Goal: Navigation & Orientation: Find specific page/section

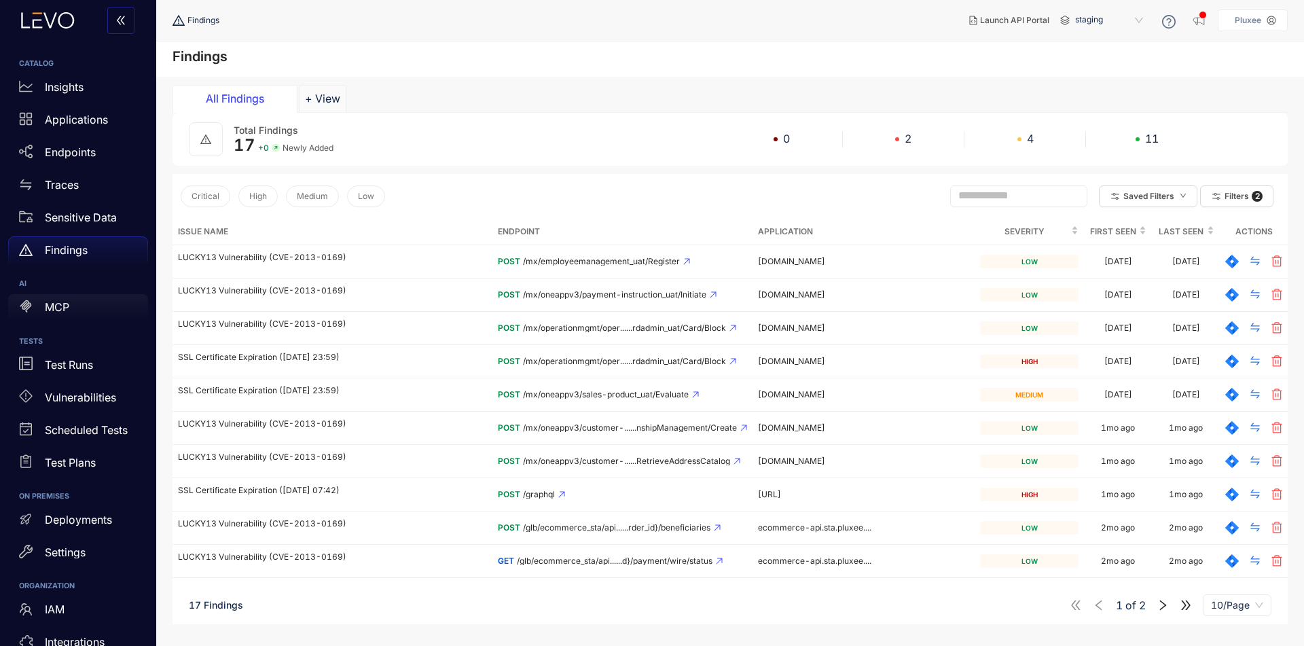
click at [96, 302] on div "MCP" at bounding box center [78, 307] width 140 height 27
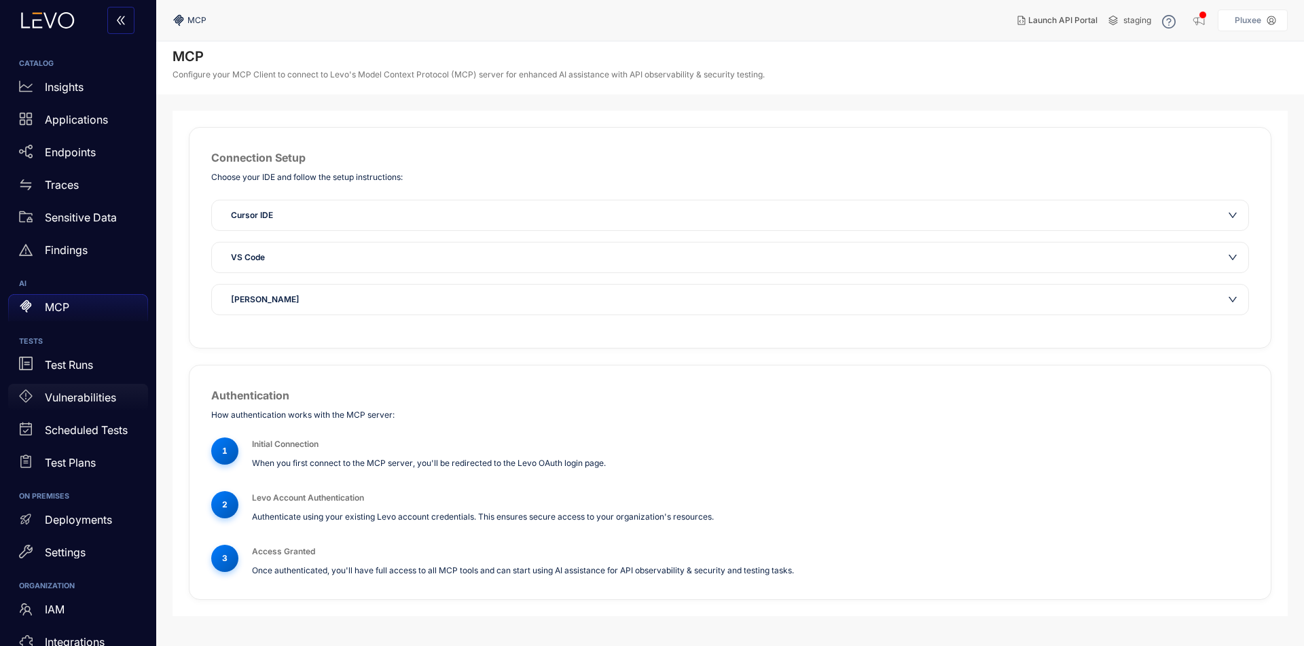
click at [69, 396] on p "Vulnerabilities" at bounding box center [80, 397] width 71 height 12
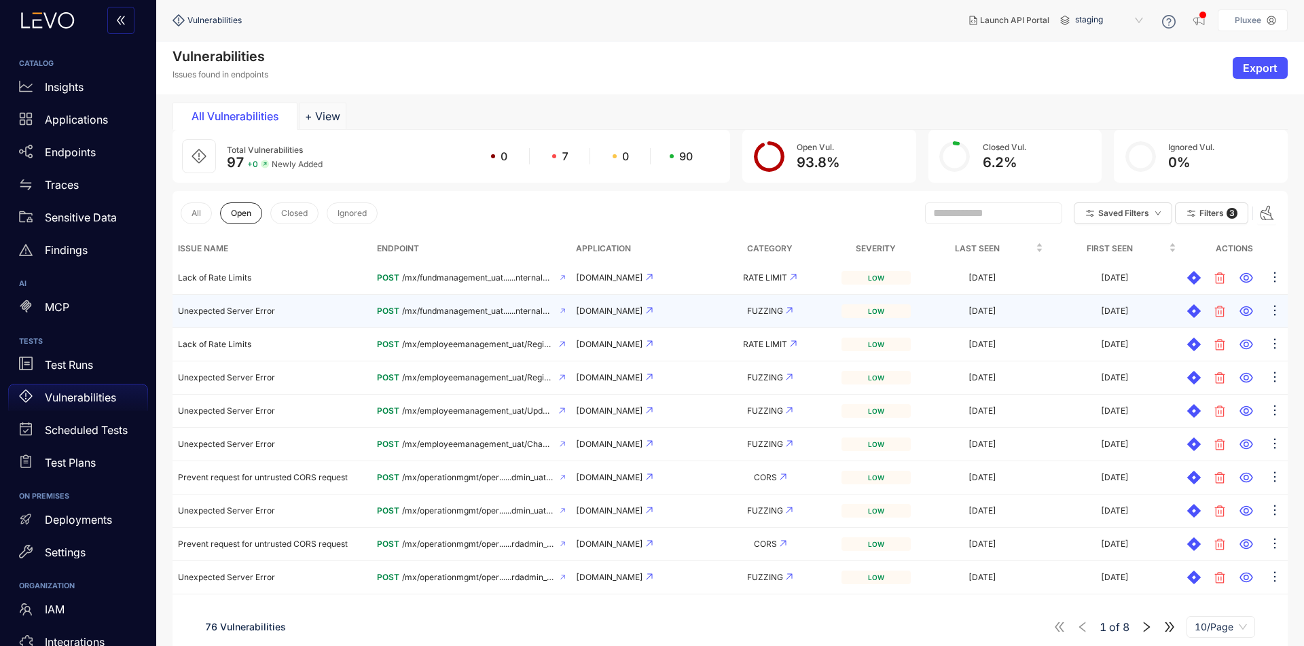
click at [985, 318] on td "[DATE]" at bounding box center [982, 311] width 132 height 33
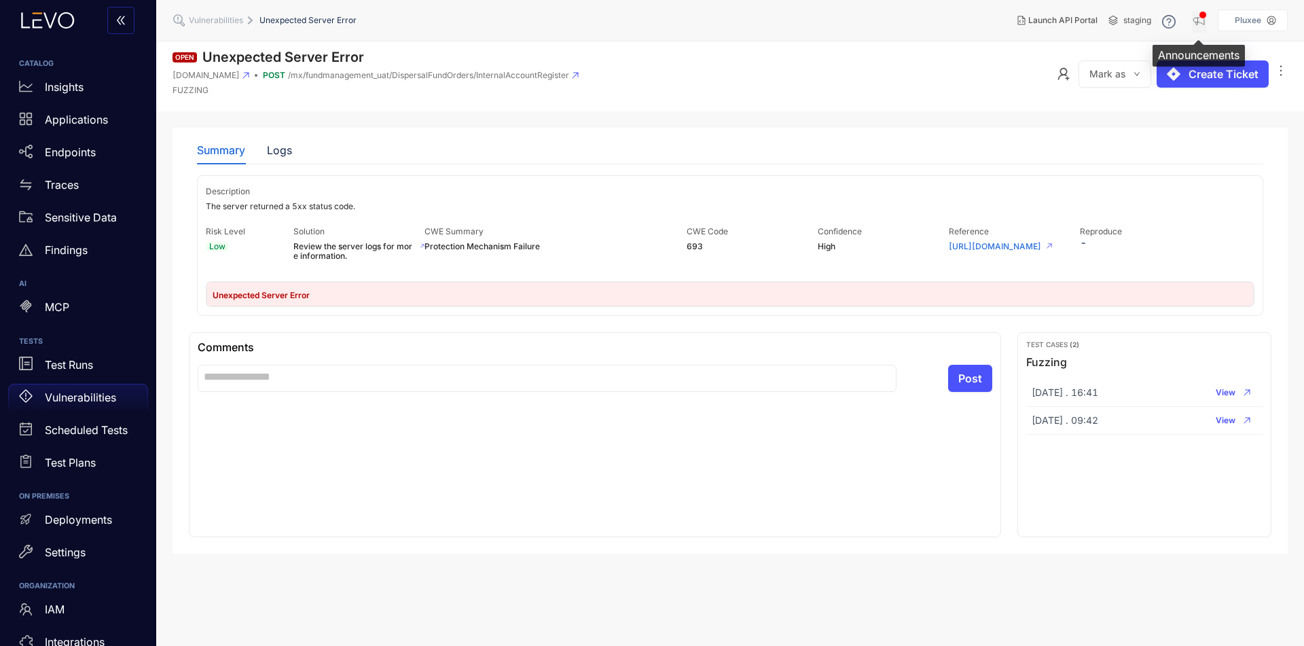
click at [1196, 22] on icon "button" at bounding box center [1198, 21] width 11 height 10
click at [856, 122] on section "Open Unexpected Server Error [DOMAIN_NAME] POST /mx/fundmanagement_uat/Dispersa…" at bounding box center [730, 343] width 1148 height 605
click at [63, 355] on div "Test Runs" at bounding box center [78, 364] width 140 height 27
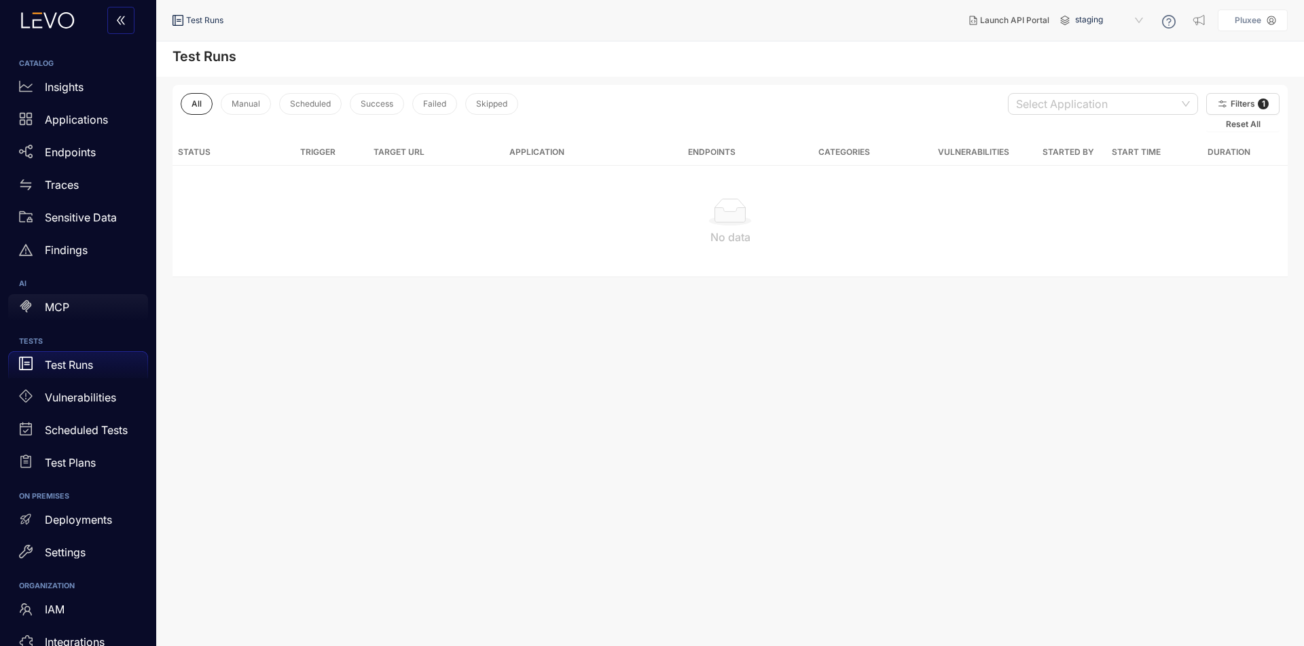
click at [72, 300] on div "MCP" at bounding box center [78, 307] width 140 height 27
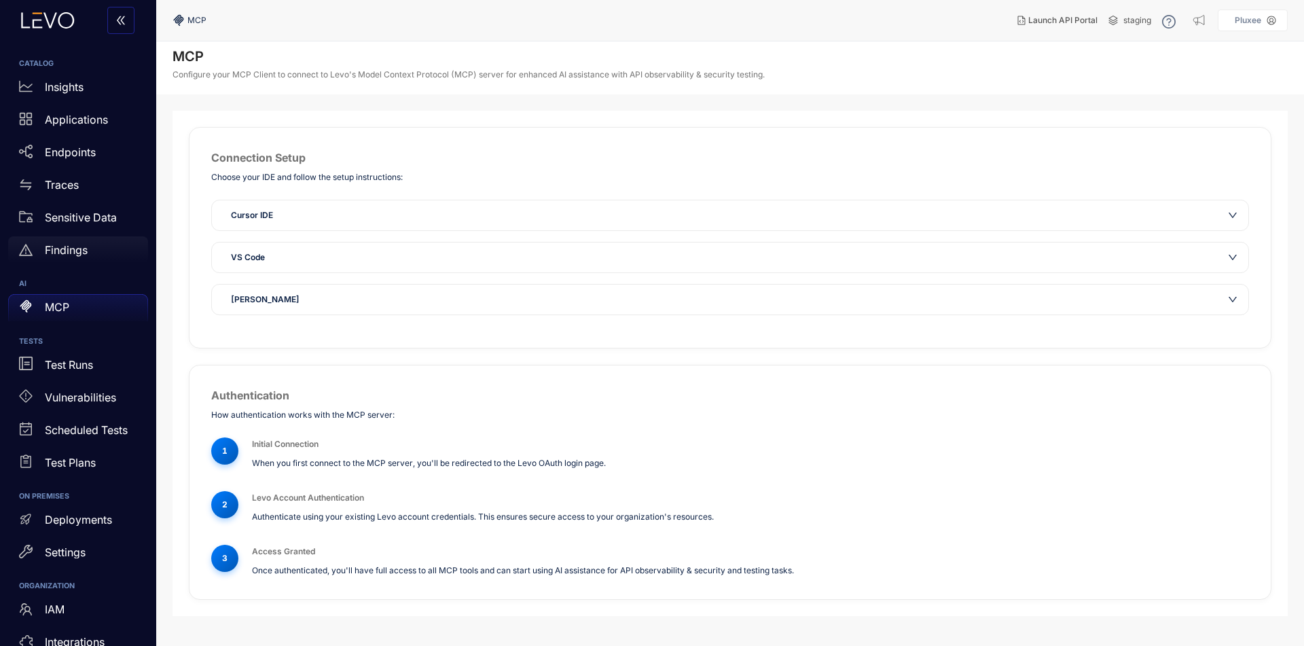
click at [70, 247] on p "Findings" at bounding box center [66, 250] width 43 height 12
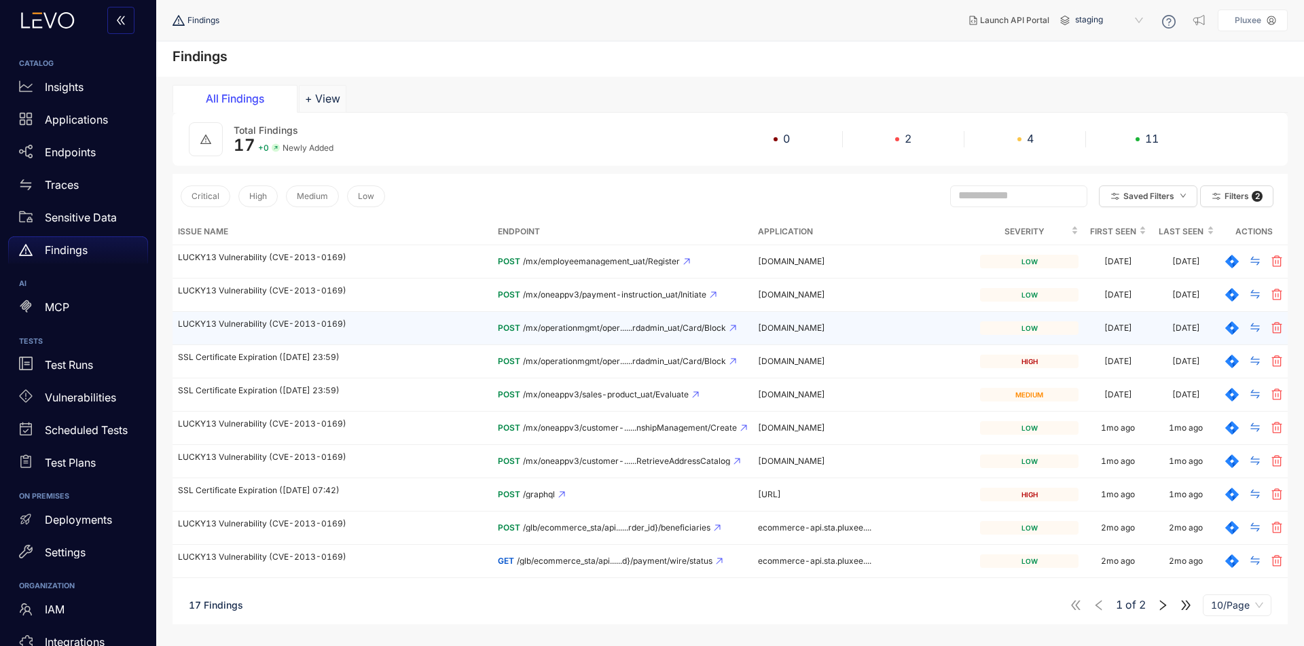
scroll to position [79, 0]
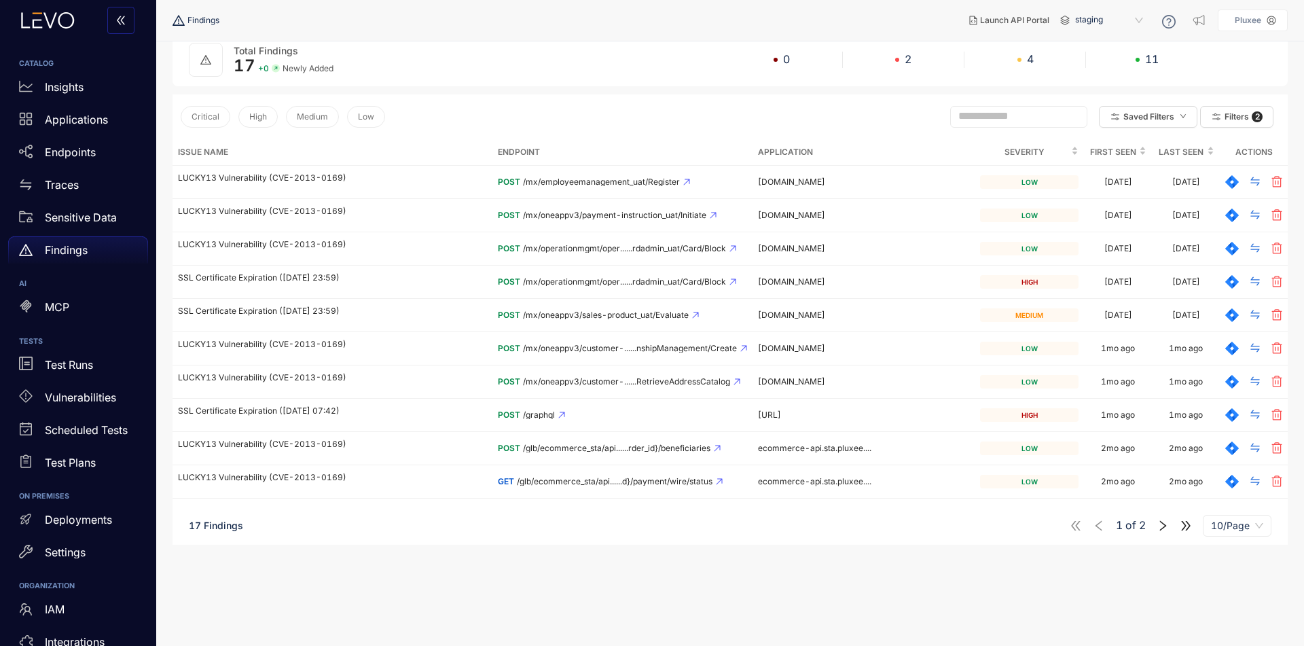
click at [1162, 534] on div "1 of 2 10/Page" at bounding box center [1171, 526] width 202 height 22
click at [1160, 520] on icon "right" at bounding box center [1163, 526] width 12 height 12
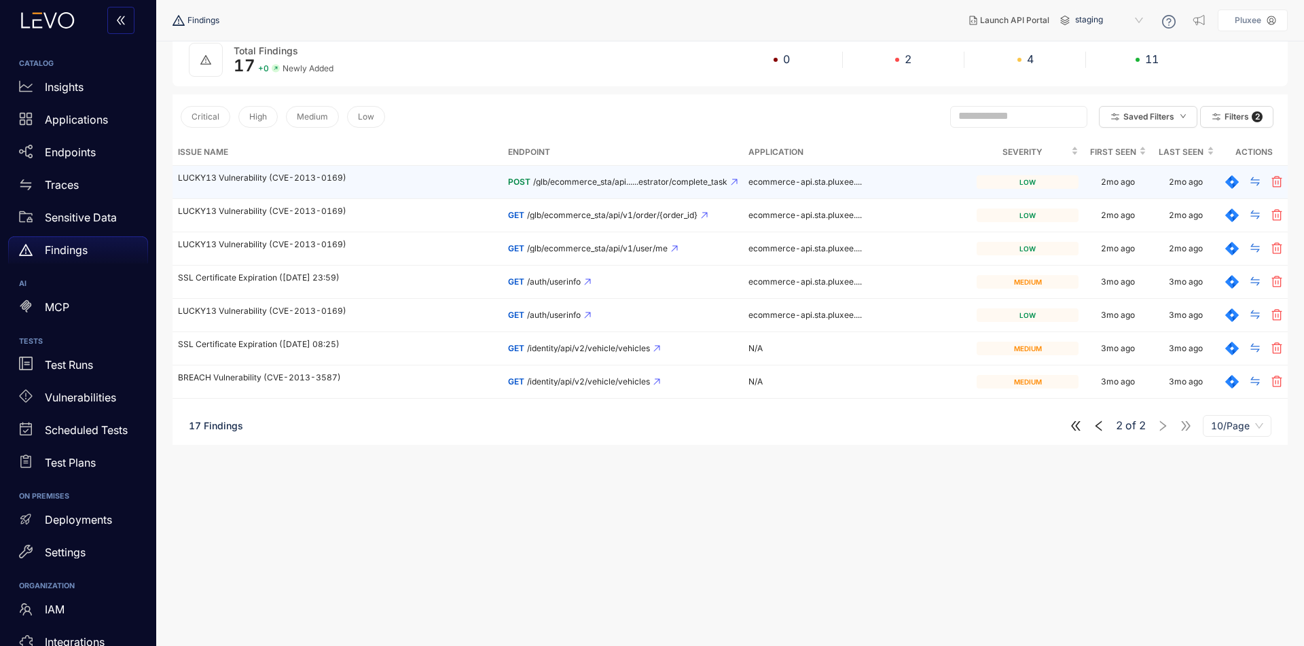
click at [305, 185] on td "LUCKY13 Vulnerability (CVE-2013-0169)" at bounding box center [338, 182] width 330 height 33
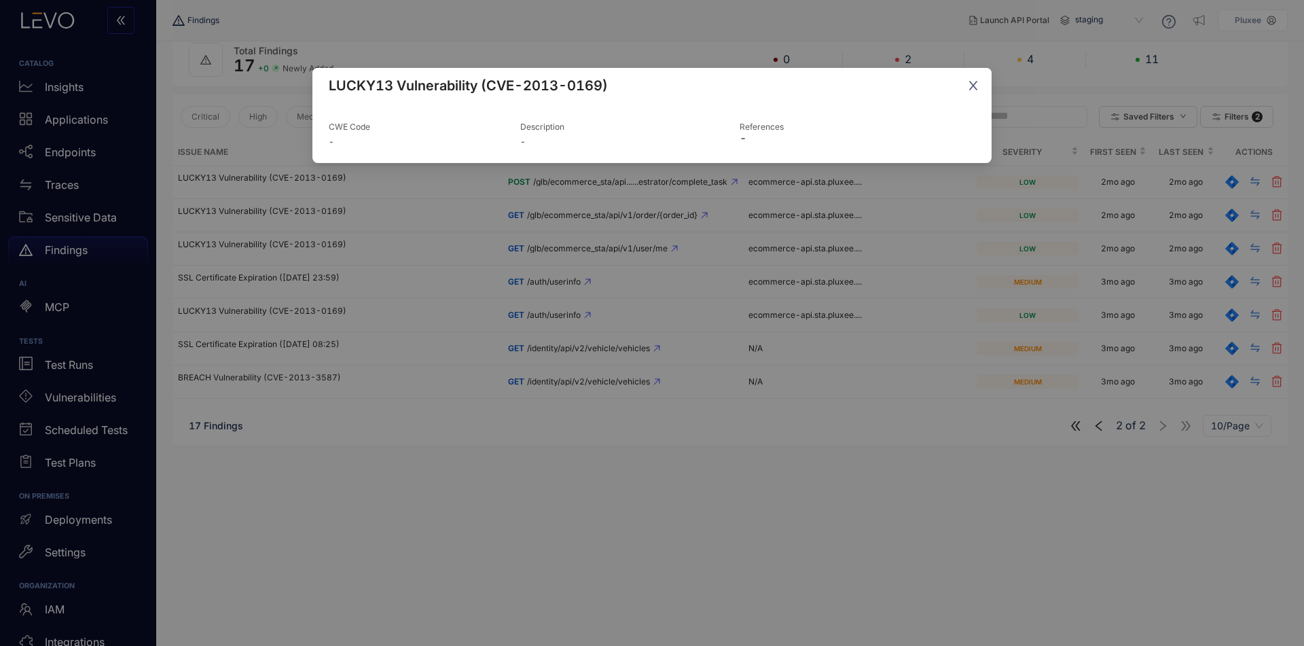
click at [970, 90] on icon "close" at bounding box center [973, 86] width 9 height 9
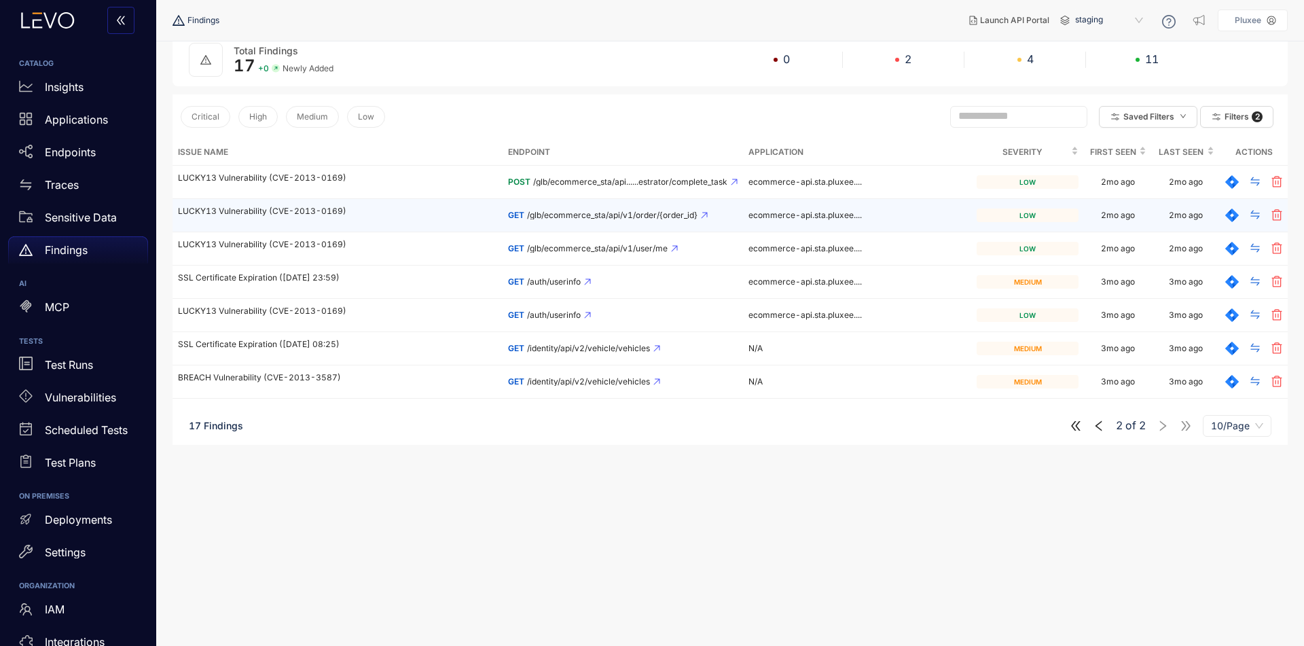
click at [377, 213] on p "LUCKY13 Vulnerability (CVE-2013-0169)" at bounding box center [337, 211] width 319 height 10
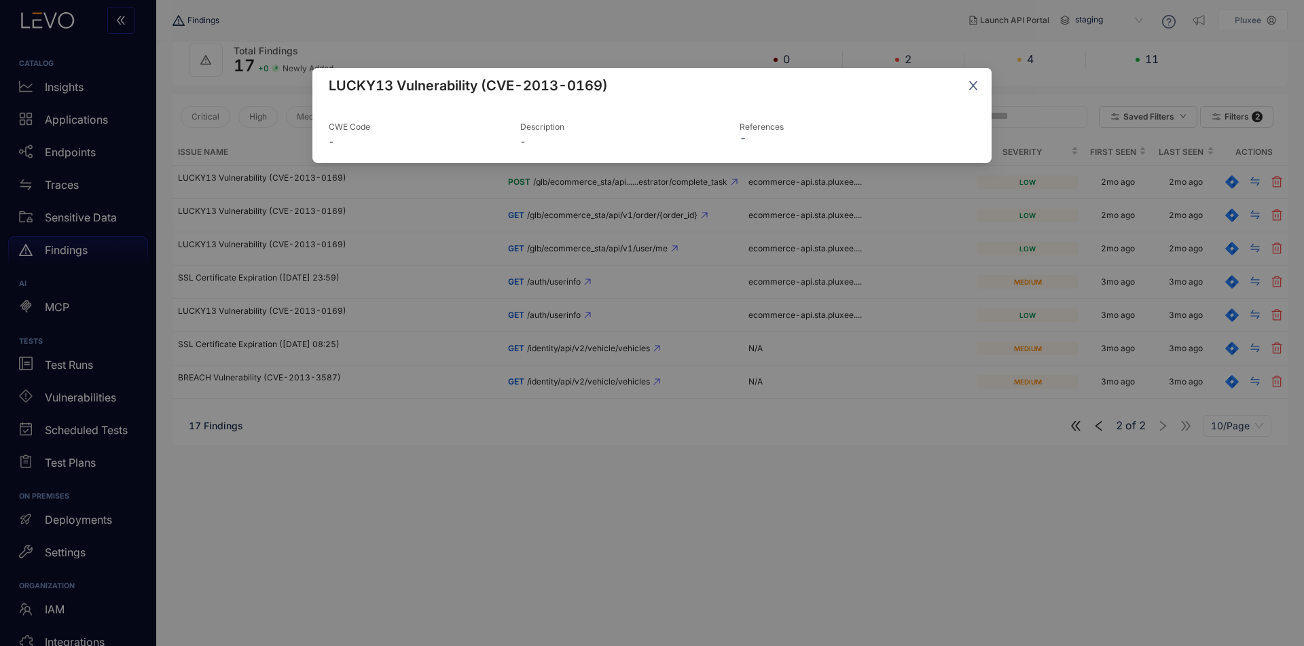
click at [967, 89] on icon "close" at bounding box center [973, 85] width 12 height 12
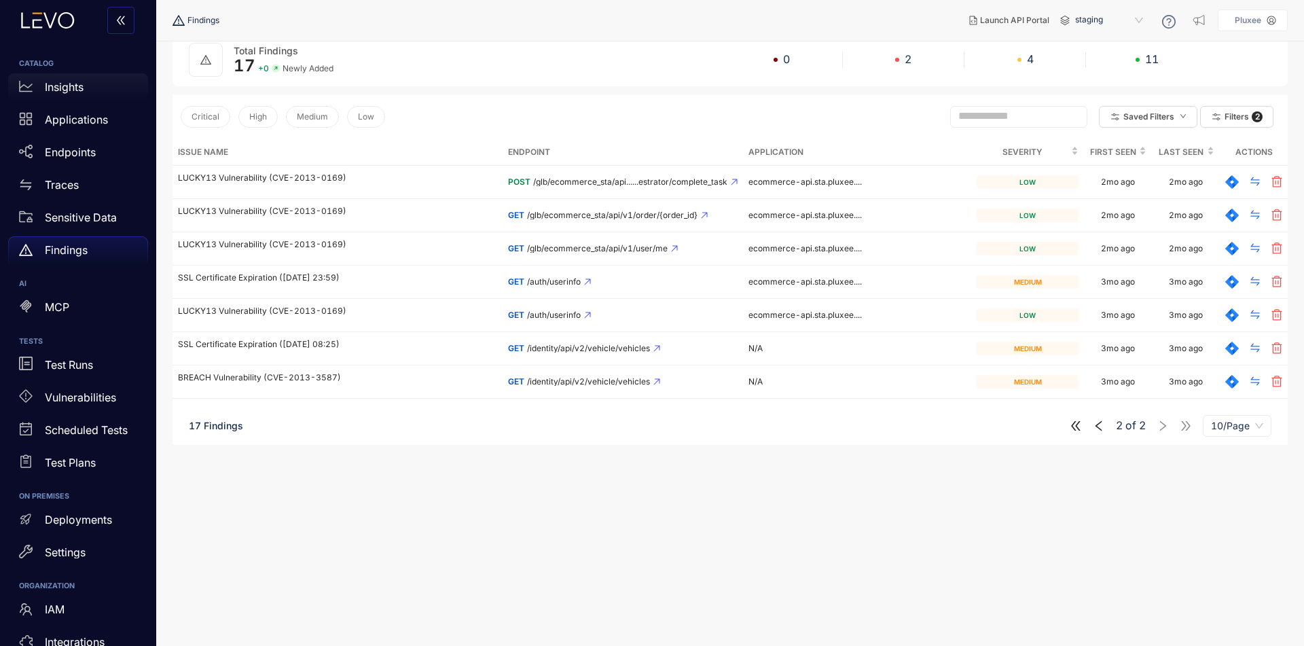
click at [67, 92] on p "Insights" at bounding box center [64, 87] width 39 height 12
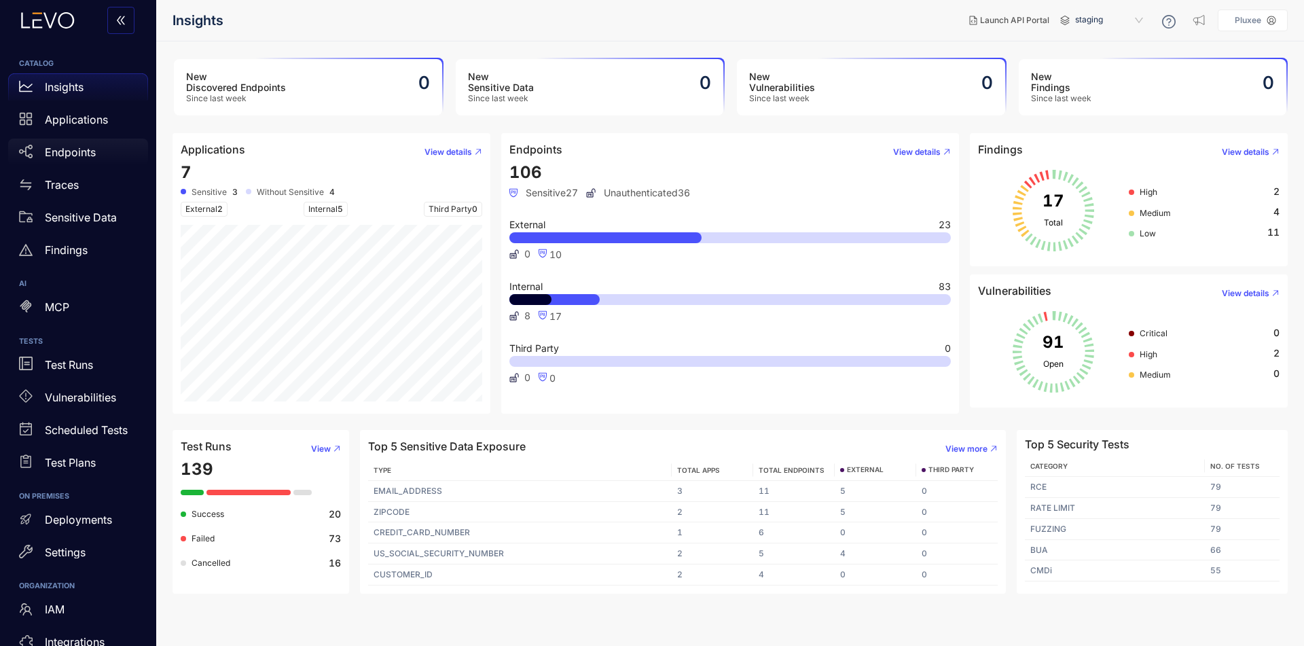
click at [57, 143] on div "Endpoints" at bounding box center [78, 152] width 140 height 27
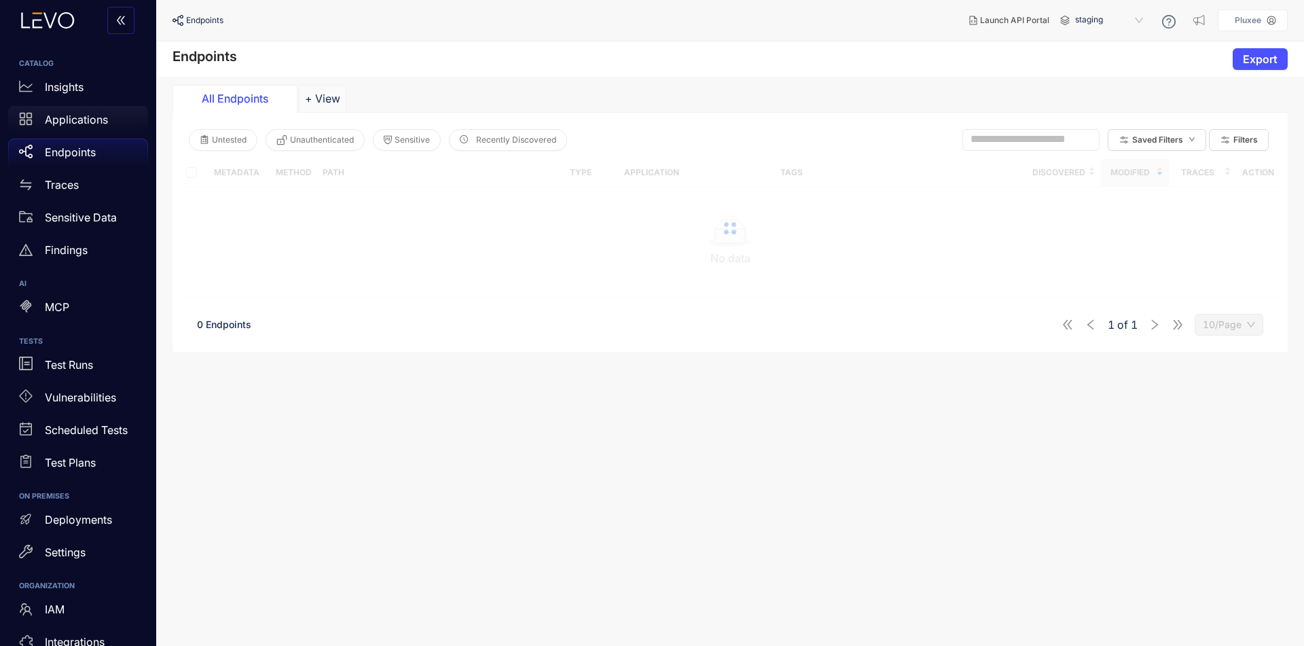
click at [102, 124] on p "Applications" at bounding box center [76, 119] width 63 height 12
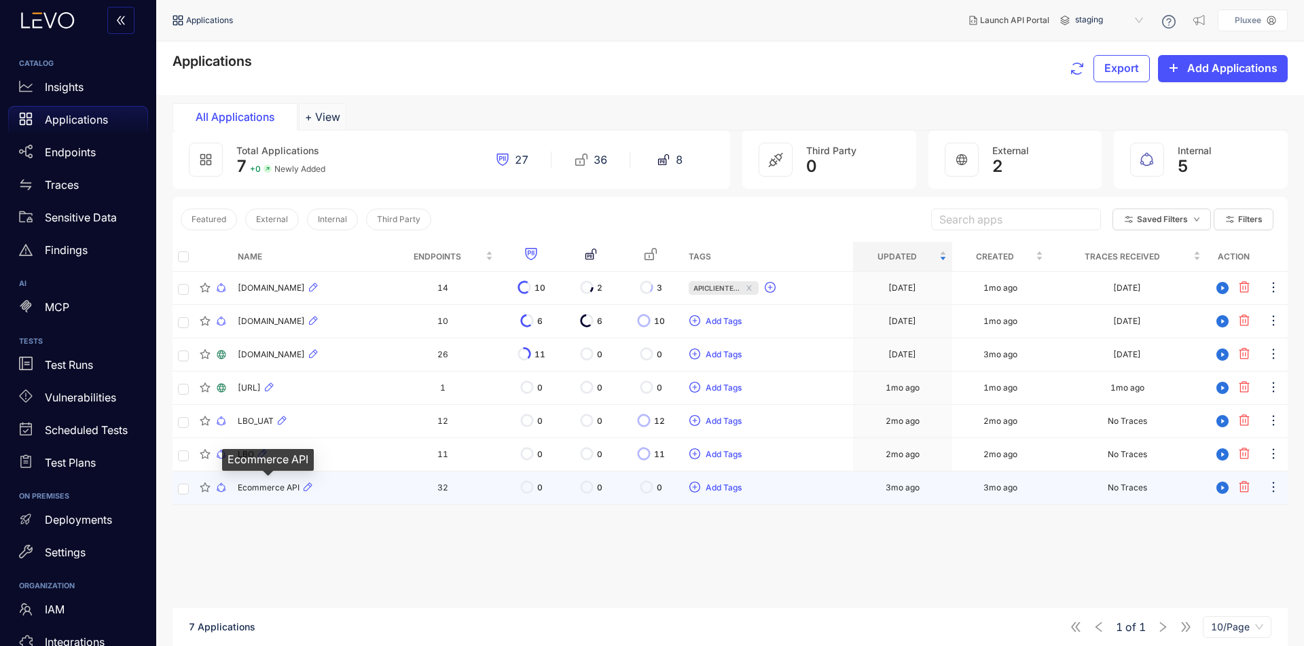
click at [268, 485] on span "Ecommerce API" at bounding box center [269, 488] width 62 height 10
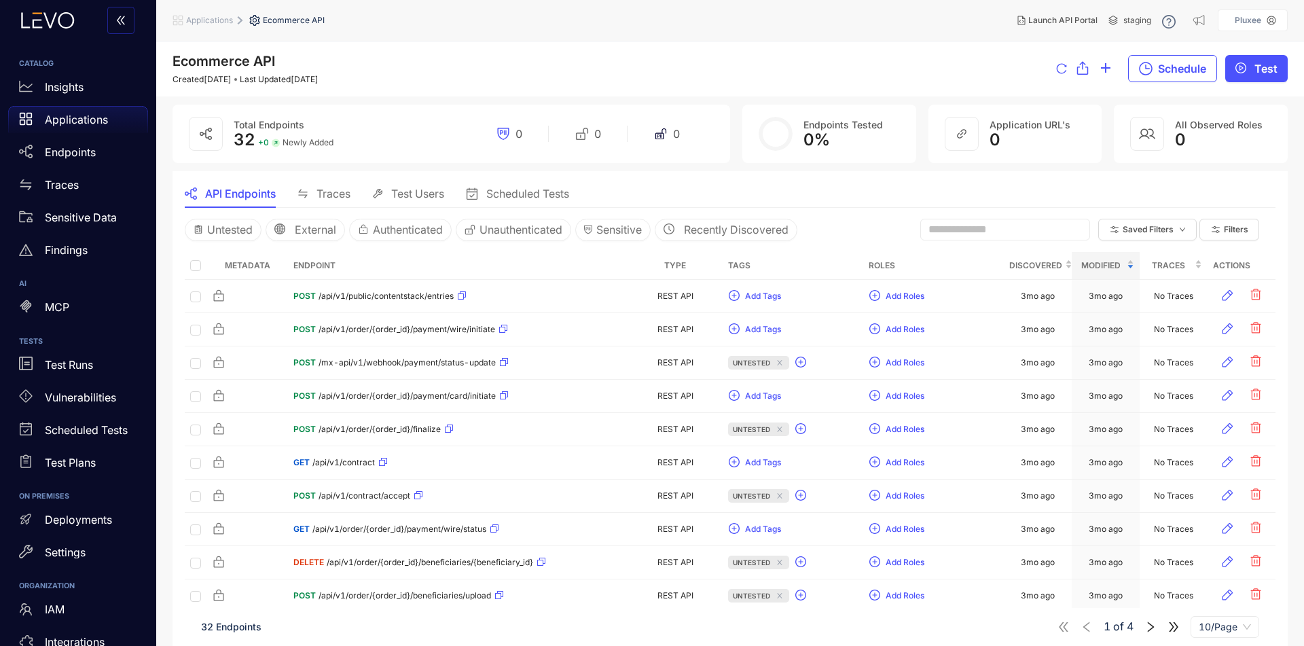
scroll to position [21, 0]
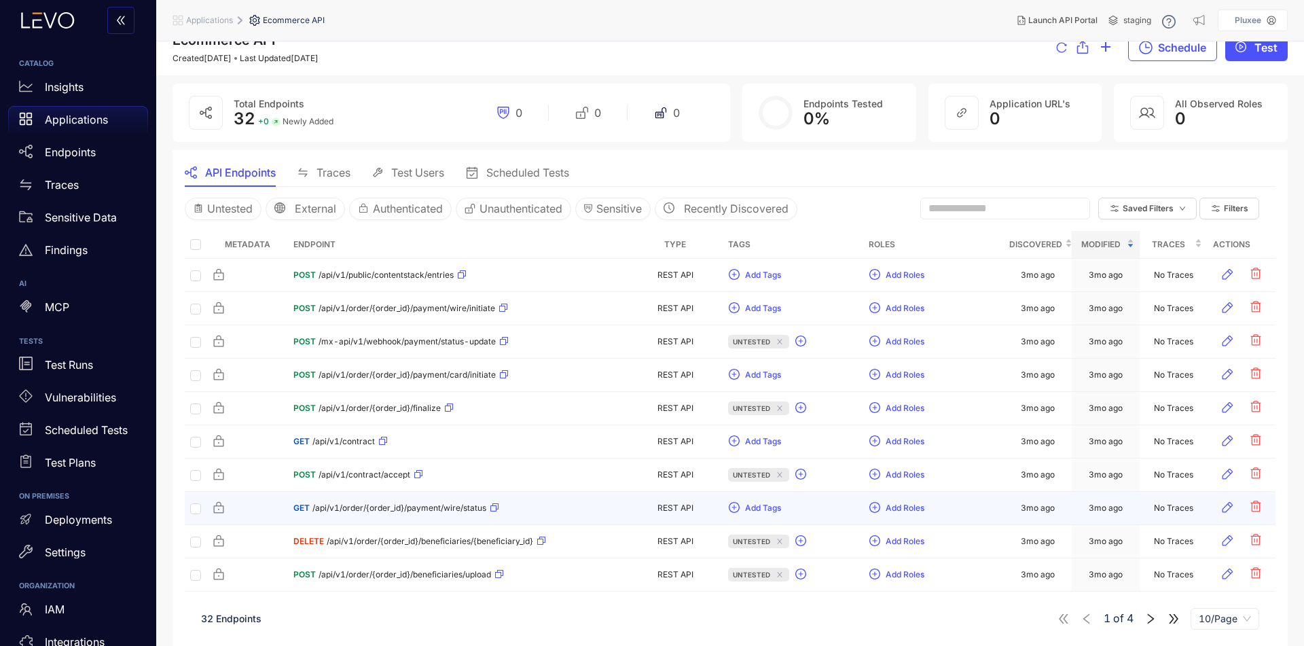
click at [281, 520] on td at bounding box center [247, 508] width 82 height 33
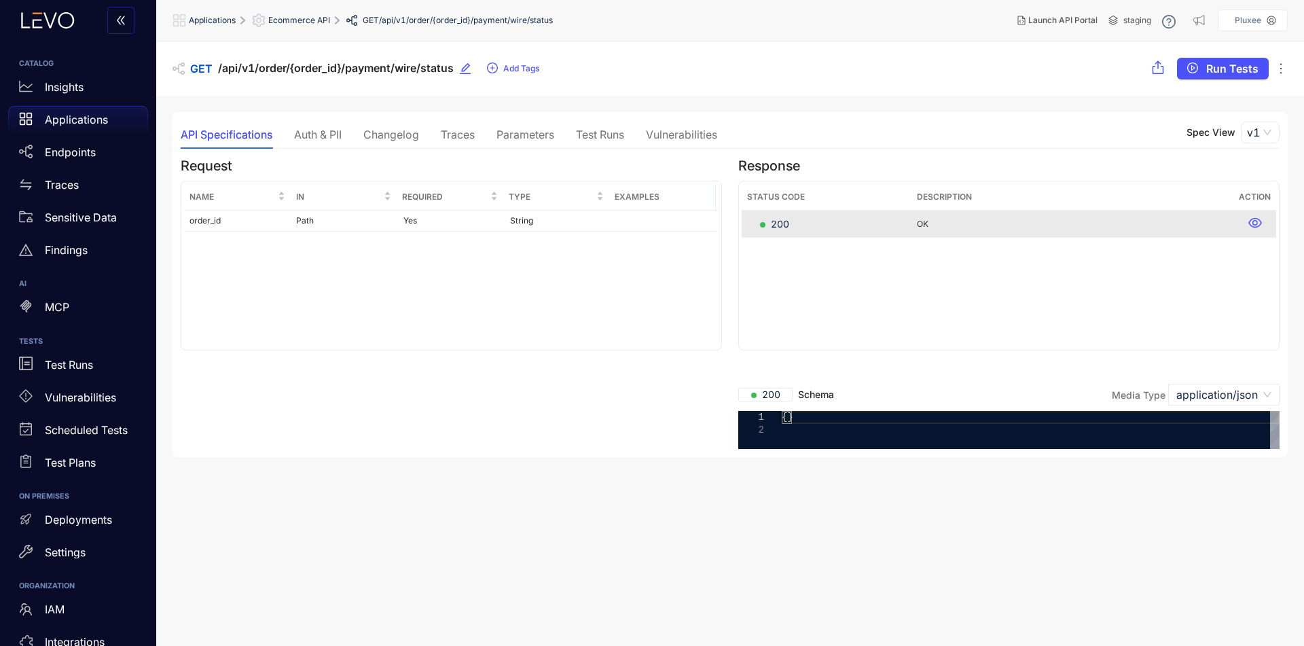
click at [774, 424] on div "2" at bounding box center [759, 430] width 43 height 13
click at [789, 423] on span "{}" at bounding box center [788, 417] width 12 height 11
click at [88, 399] on p "Vulnerabilities" at bounding box center [80, 397] width 71 height 12
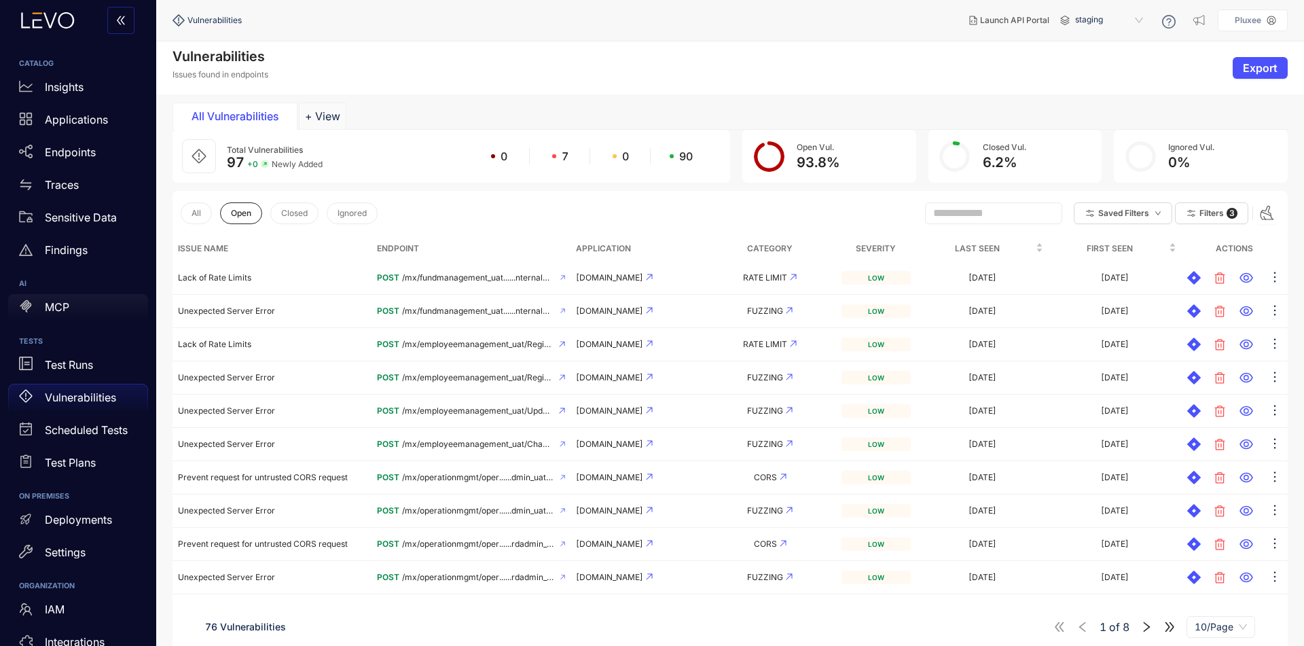
click at [87, 323] on link "MCP" at bounding box center [78, 310] width 140 height 33
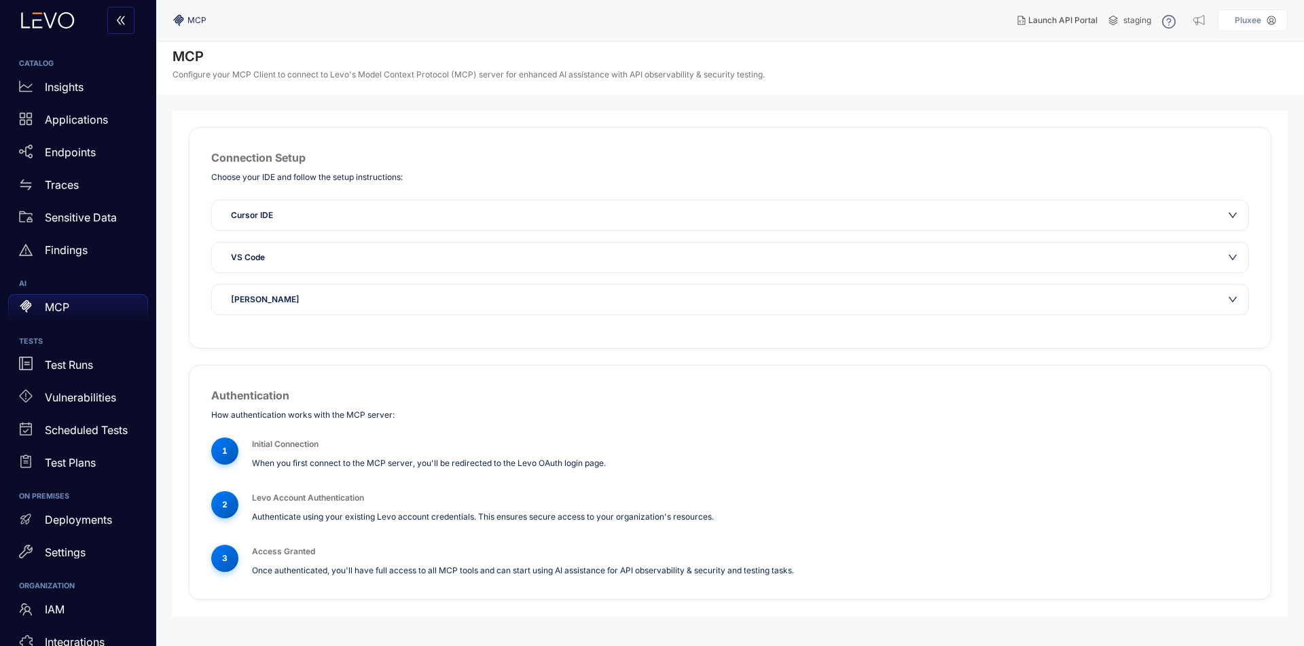
scroll to position [56, 0]
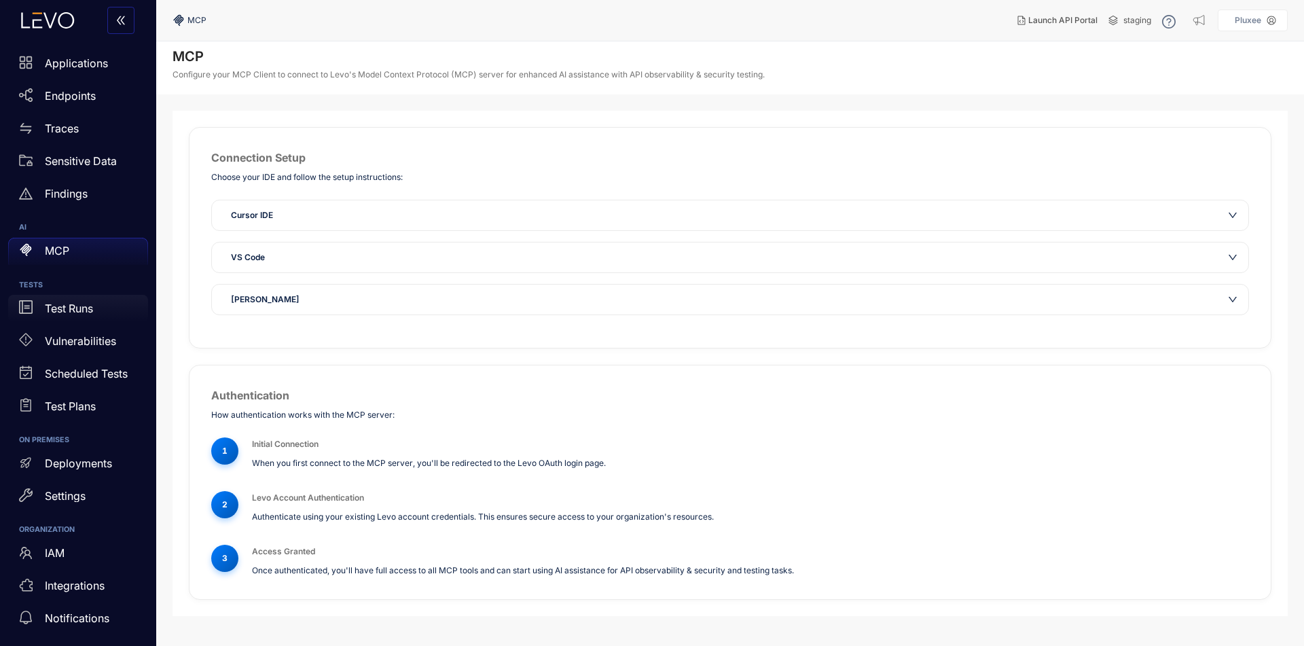
click at [85, 313] on p "Test Runs" at bounding box center [69, 308] width 48 height 12
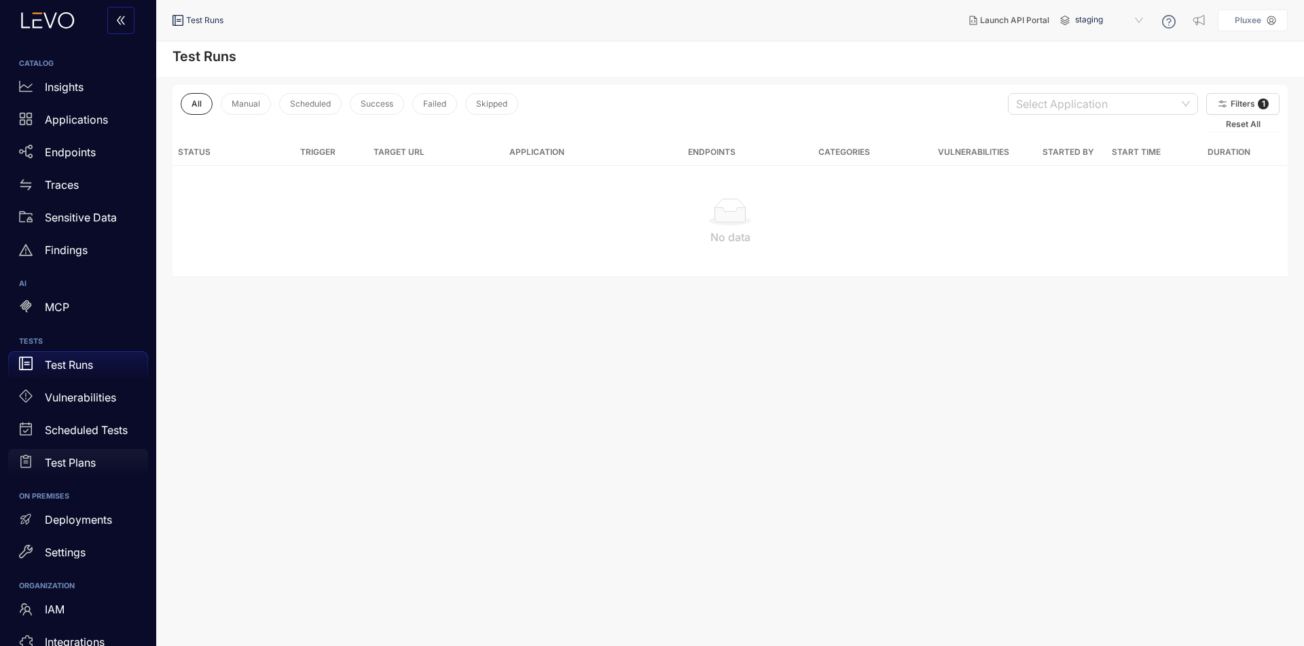
click at [81, 450] on div "Test Plans" at bounding box center [78, 462] width 140 height 27
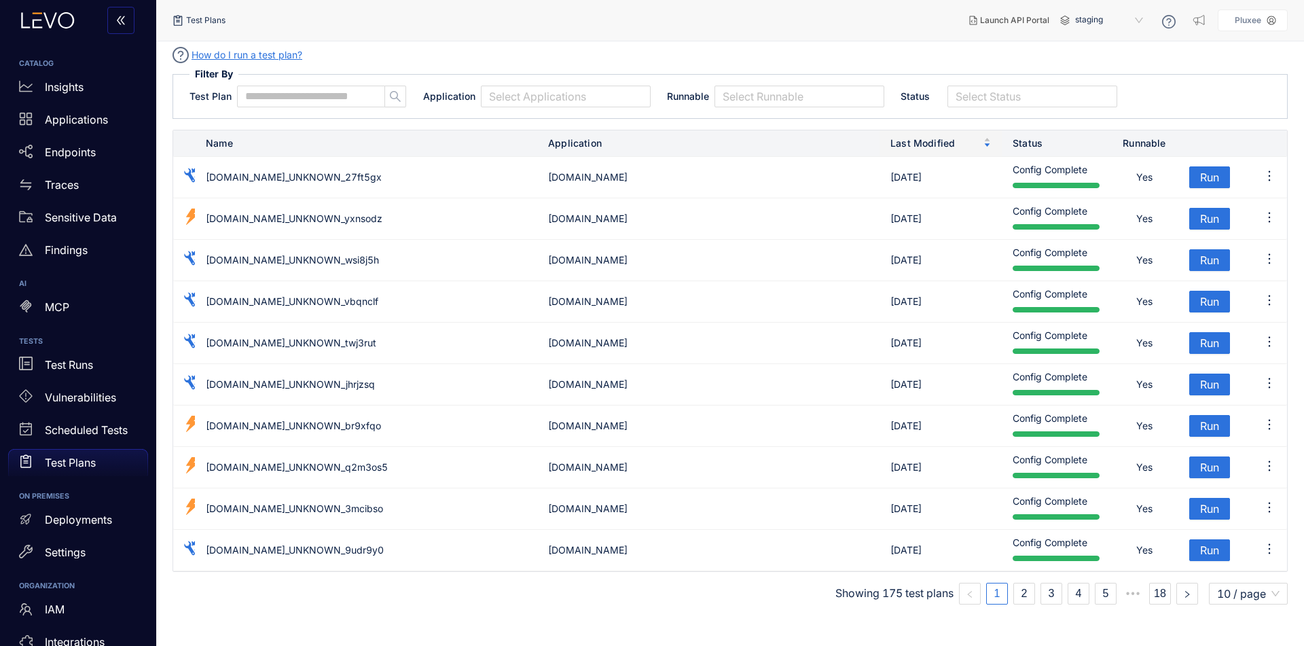
click at [97, 498] on h6 "ON PREMISES" at bounding box center [78, 496] width 118 height 8
click at [100, 511] on div "Deployments" at bounding box center [78, 519] width 140 height 27
